Goal: Understand process/instructions: Learn how to perform a task or action

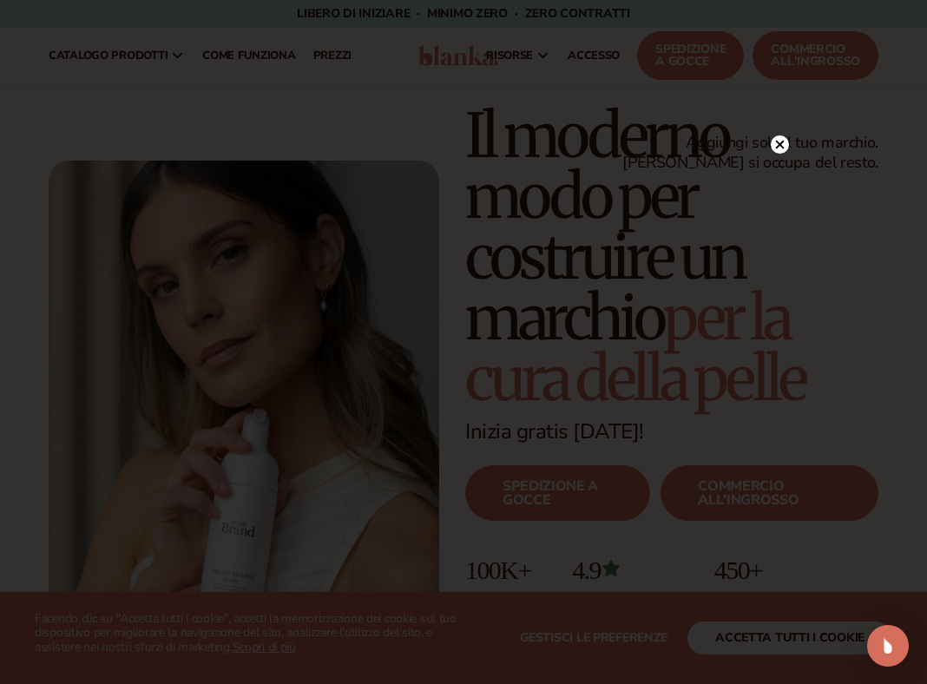
click at [780, 151] on circle at bounding box center [780, 144] width 18 height 18
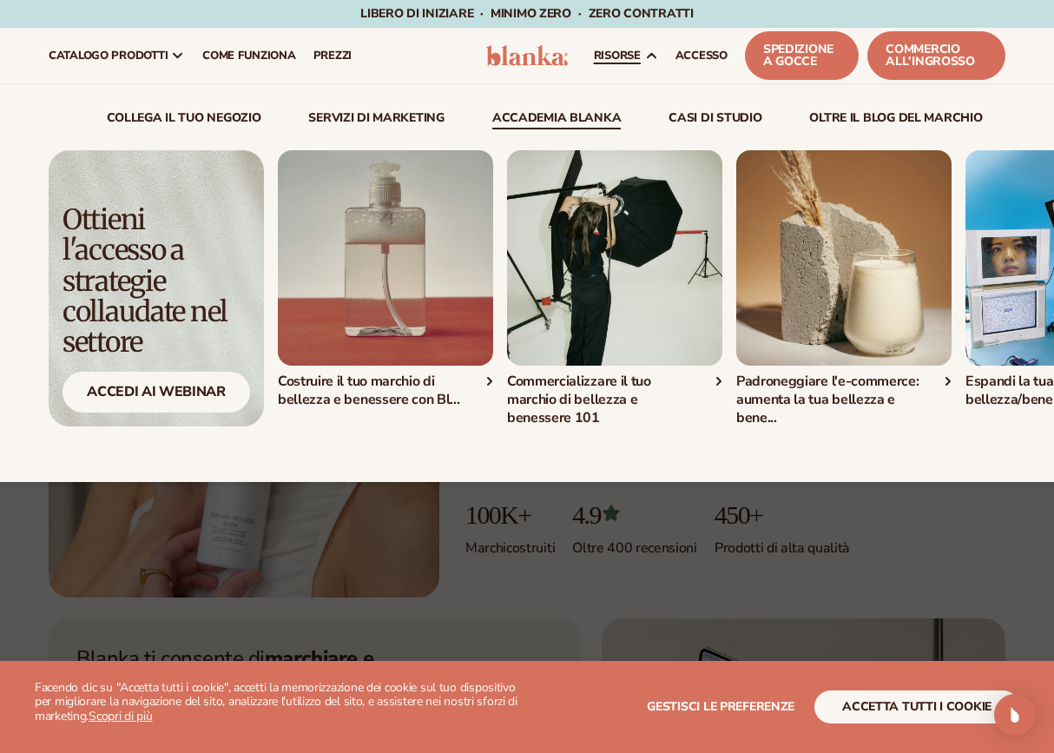
click at [491, 384] on div "Costruire il tuo marchio di bellezza e benessere con Bl..." at bounding box center [385, 390] width 215 height 36
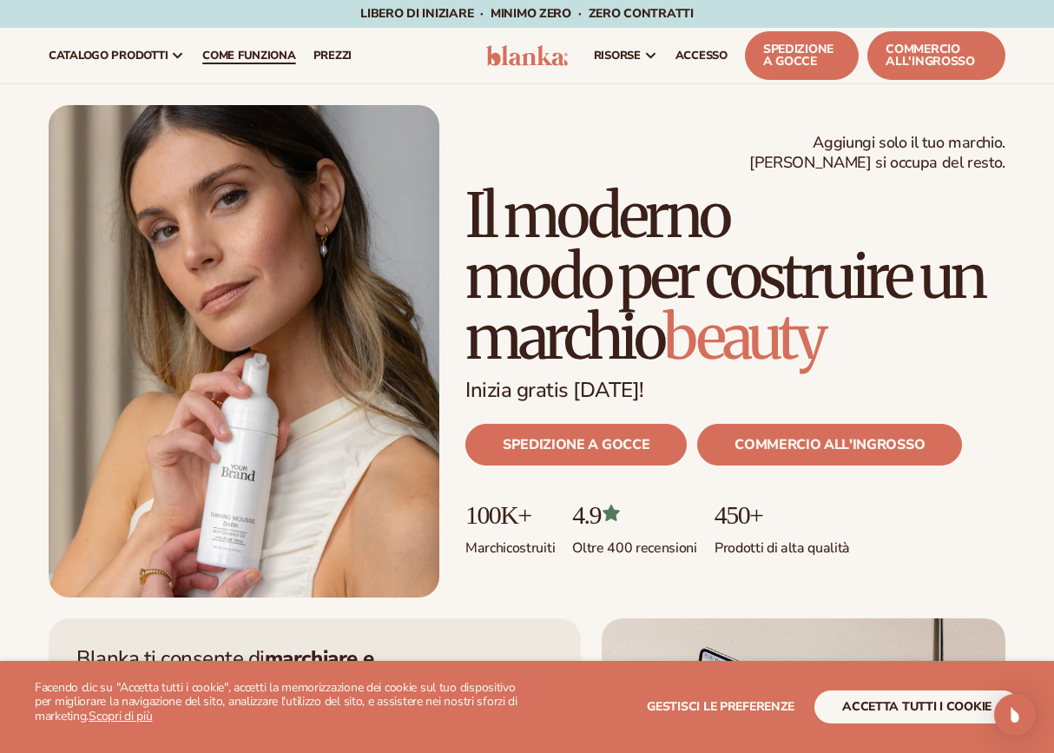
click at [214, 56] on span "COME FUNZIONA" at bounding box center [248, 56] width 93 height 14
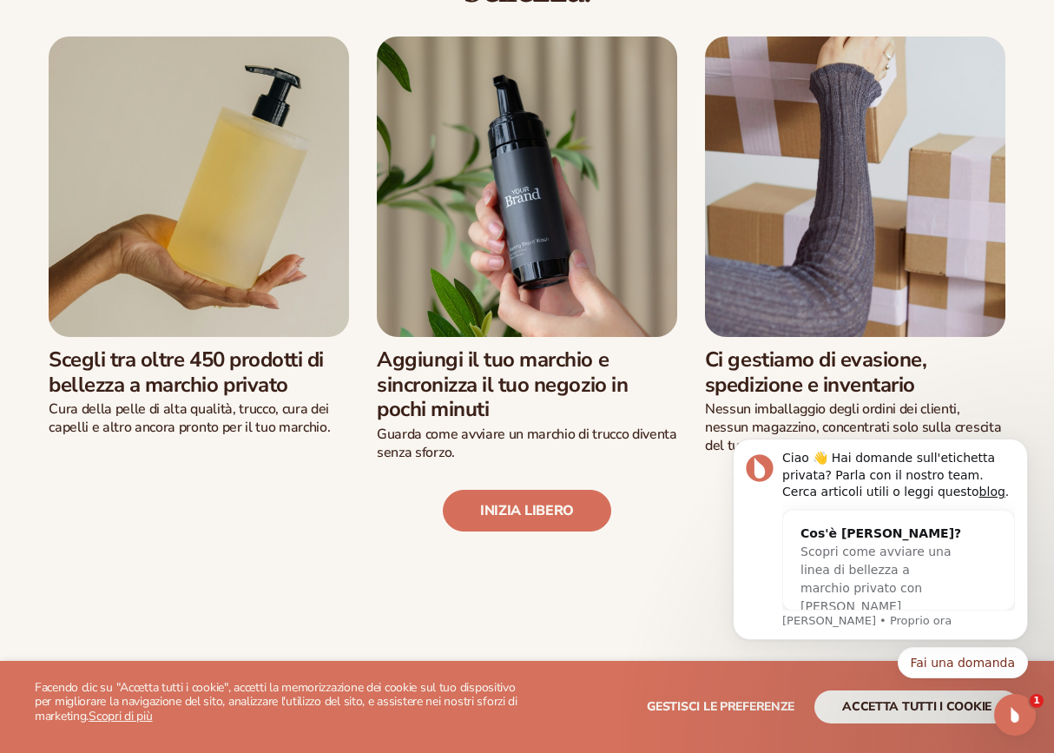
scroll to position [668, 0]
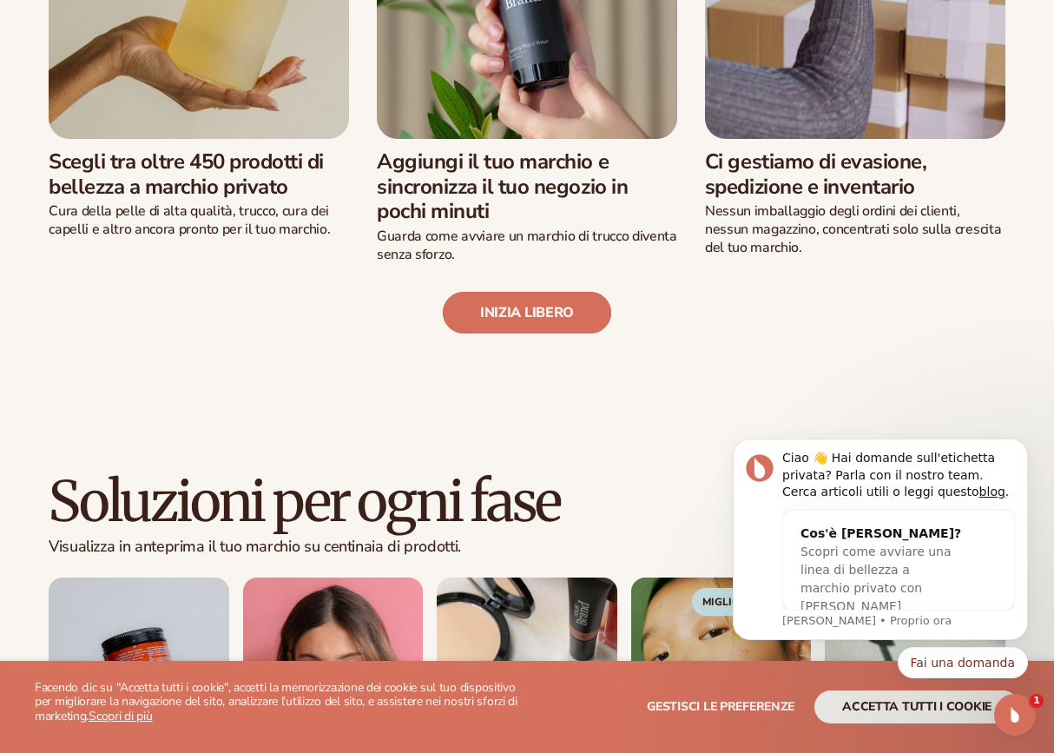
click at [514, 302] on link "INIZIA LIBERO" at bounding box center [527, 313] width 168 height 42
